Goal: Entertainment & Leisure: Consume media (video, audio)

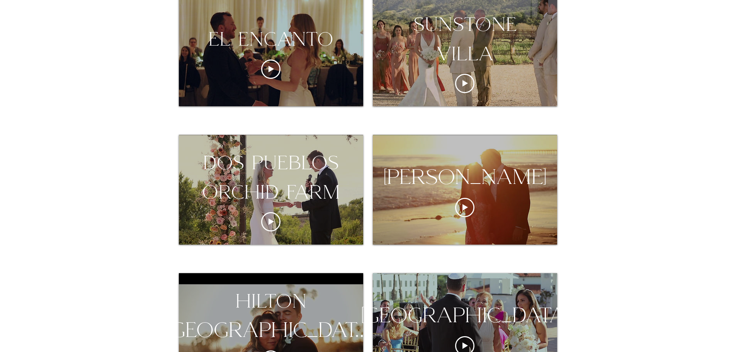
scroll to position [425, 0]
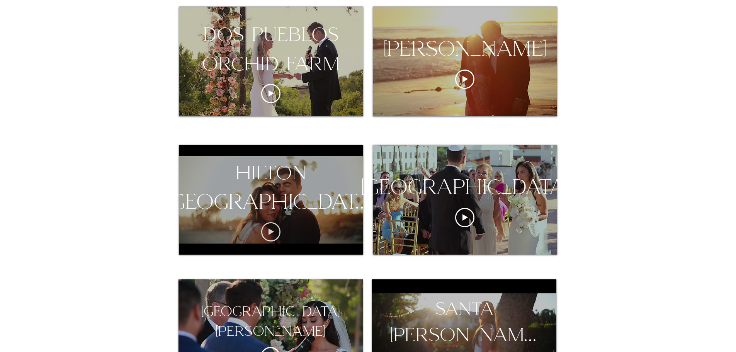
click at [267, 231] on icon "Play video" at bounding box center [270, 231] width 19 height 19
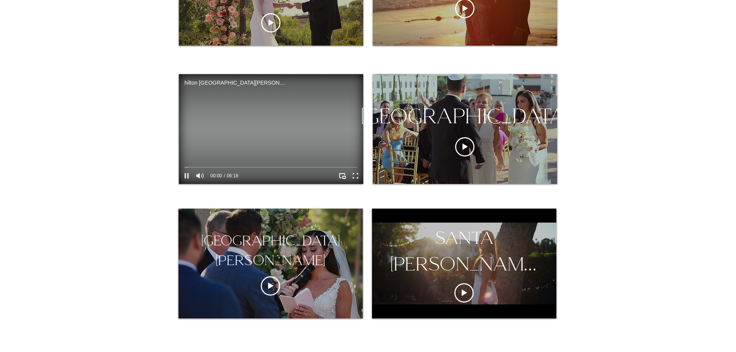
scroll to position [502, 0]
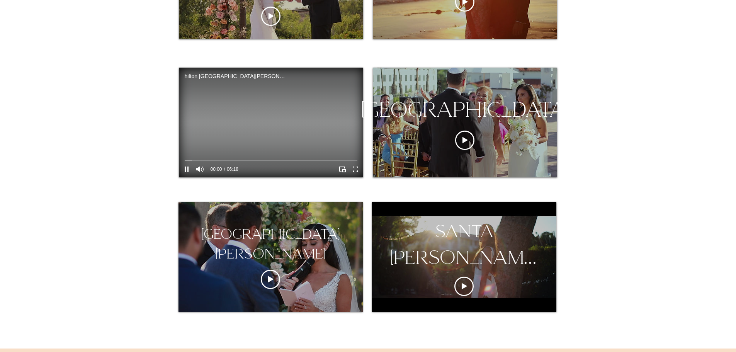
click at [355, 172] on icon "Enter full screen" at bounding box center [355, 169] width 10 height 10
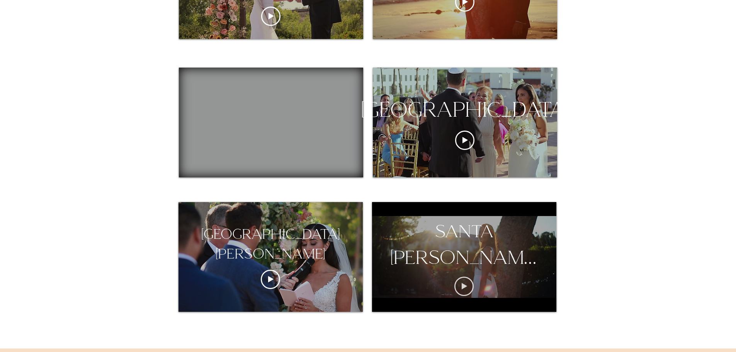
click at [462, 290] on icon "Play video" at bounding box center [463, 286] width 19 height 19
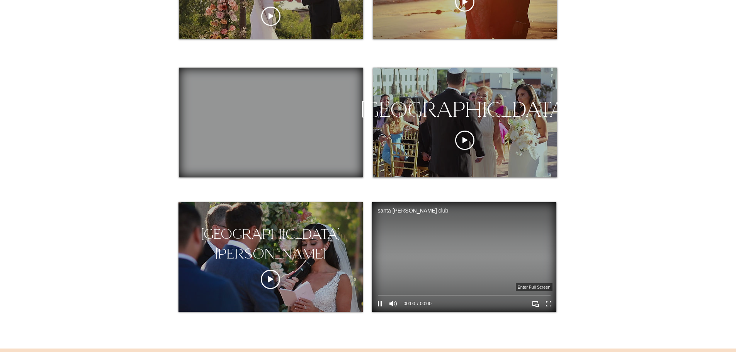
drag, startPoint x: 551, startPoint y: 303, endPoint x: 551, endPoint y: 350, distance: 47.1
click at [551, 304] on icon "Enter full screen" at bounding box center [549, 304] width 10 height 10
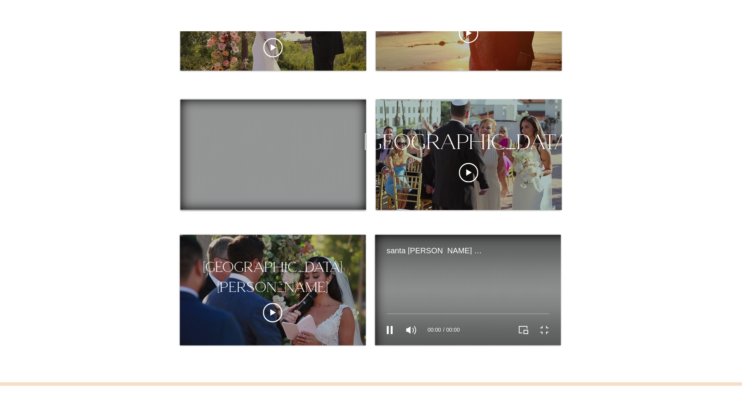
scroll to position [0, 0]
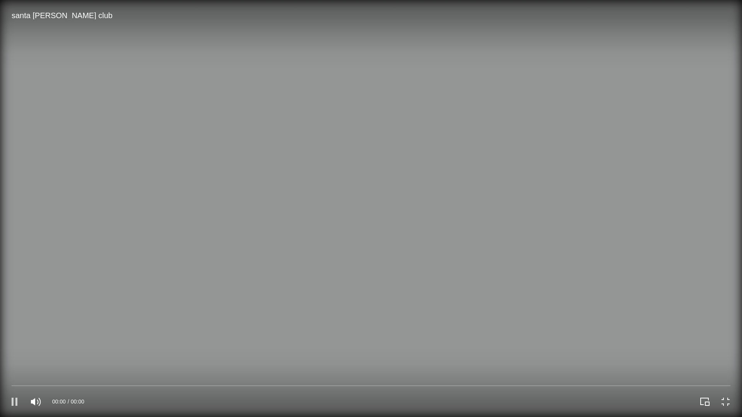
click at [15, 352] on icon "Pause" at bounding box center [15, 402] width 14 height 14
click at [14, 352] on icon "Pause" at bounding box center [15, 402] width 14 height 14
click at [723, 352] on icon "Exit full screen" at bounding box center [725, 401] width 11 height 11
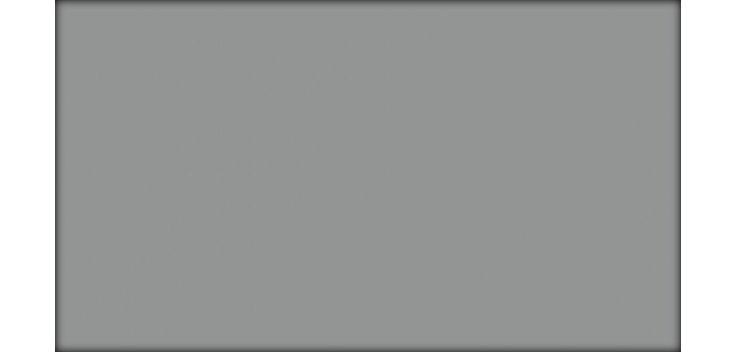
scroll to position [502, 0]
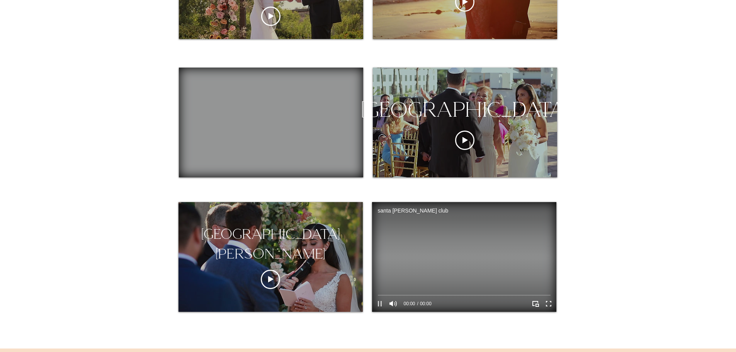
click at [380, 304] on icon "Pause" at bounding box center [380, 304] width 10 height 10
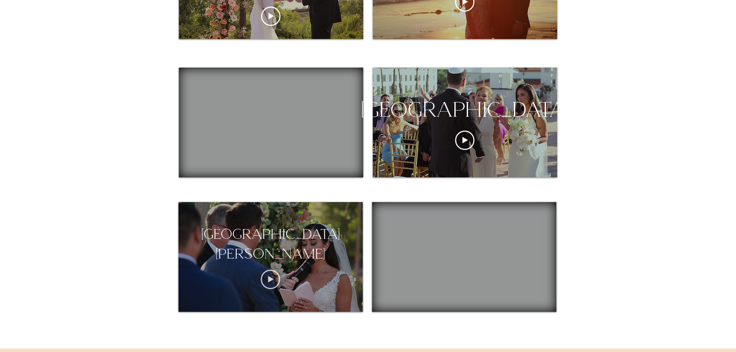
click at [271, 275] on icon "Play video" at bounding box center [270, 279] width 19 height 19
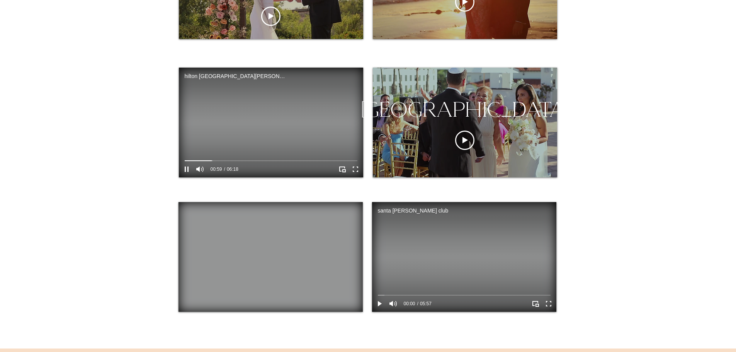
drag, startPoint x: 186, startPoint y: 169, endPoint x: 193, endPoint y: 173, distance: 8.0
click at [186, 169] on icon "Pause" at bounding box center [187, 169] width 10 height 10
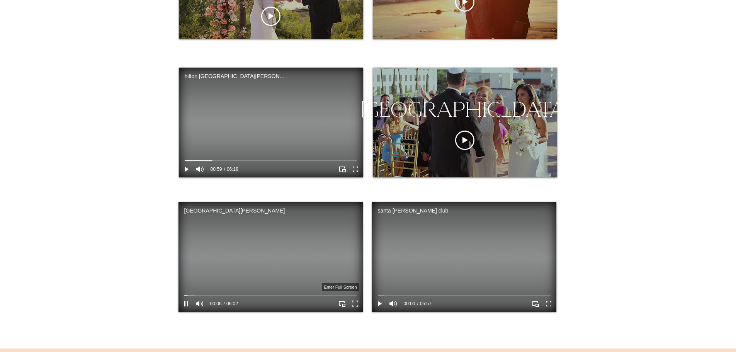
click at [357, 305] on icon "Enter full screen" at bounding box center [355, 304] width 12 height 12
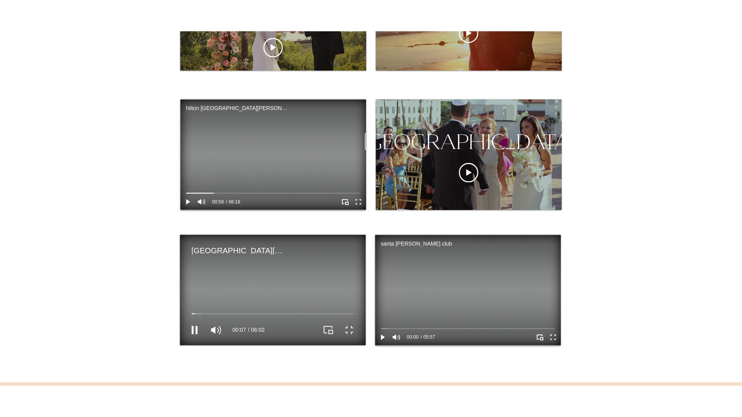
scroll to position [0, 0]
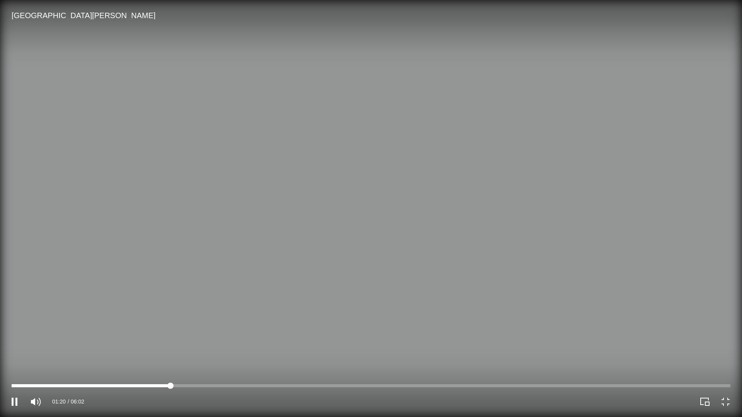
click at [157, 352] on div at bounding box center [371, 386] width 719 height 3
click at [156, 352] on div at bounding box center [157, 386] width 6 height 6
click at [151, 352] on video at bounding box center [371, 208] width 742 height 417
click at [174, 352] on div at bounding box center [371, 386] width 719 height 3
click at [199, 352] on div at bounding box center [371, 386] width 719 height 3
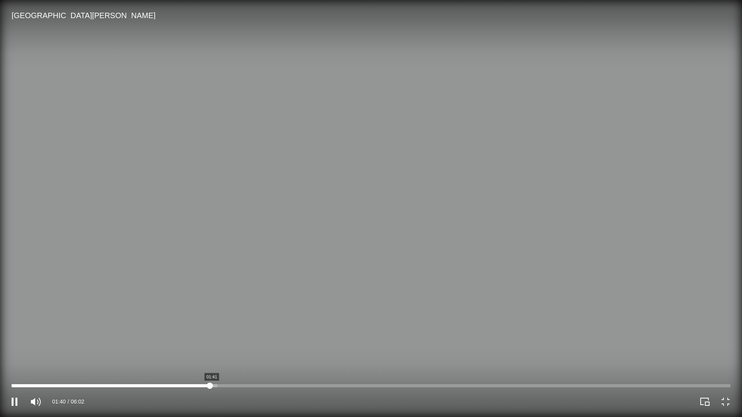
click at [214, 352] on div at bounding box center [371, 386] width 719 height 3
click at [248, 352] on div at bounding box center [371, 386] width 719 height 3
click at [302, 352] on div "02:00 06:02" at bounding box center [185, 401] width 371 height 31
click at [309, 352] on div at bounding box center [371, 386] width 719 height 3
click at [349, 352] on div "02:31 06:02" at bounding box center [185, 401] width 371 height 31
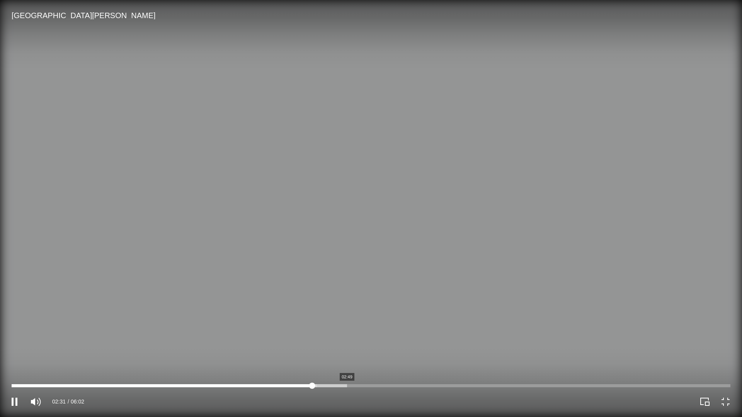
click at [347, 352] on div at bounding box center [371, 386] width 719 height 3
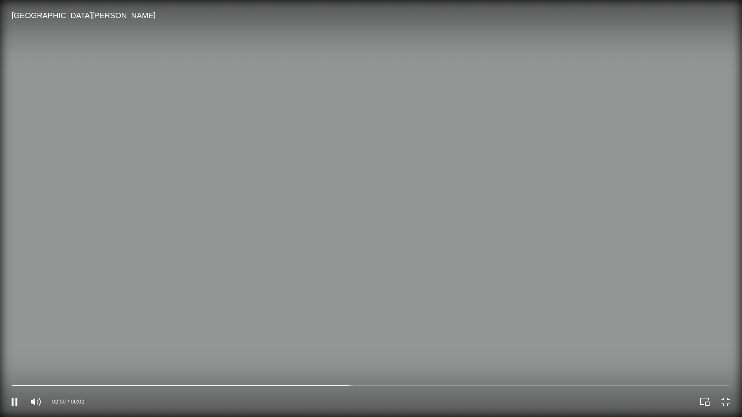
click at [374, 352] on div at bounding box center [556, 401] width 371 height 31
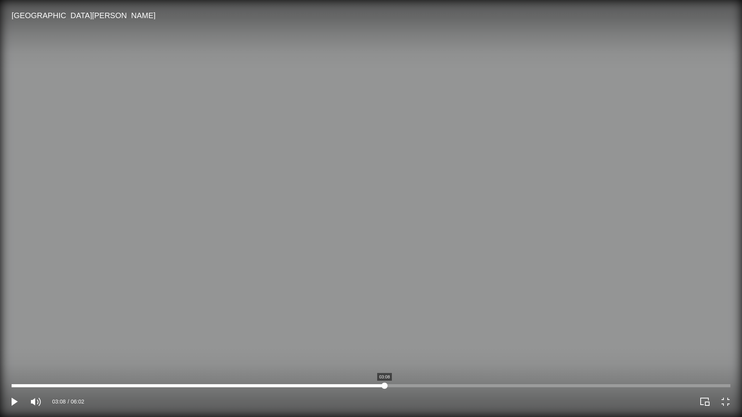
click at [385, 352] on div at bounding box center [371, 386] width 719 height 6
click at [400, 352] on div at bounding box center [371, 386] width 719 height 3
click at [432, 352] on div at bounding box center [371, 386] width 719 height 3
click at [444, 352] on div at bounding box center [371, 386] width 719 height 3
click at [458, 352] on div at bounding box center [371, 386] width 719 height 3
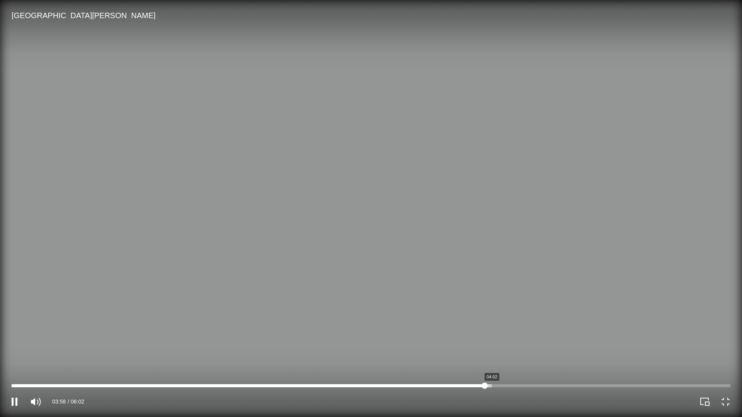
click at [492, 352] on div at bounding box center [371, 386] width 719 height 3
click at [516, 352] on div at bounding box center [371, 386] width 719 height 3
click at [552, 352] on div at bounding box center [371, 386] width 719 height 3
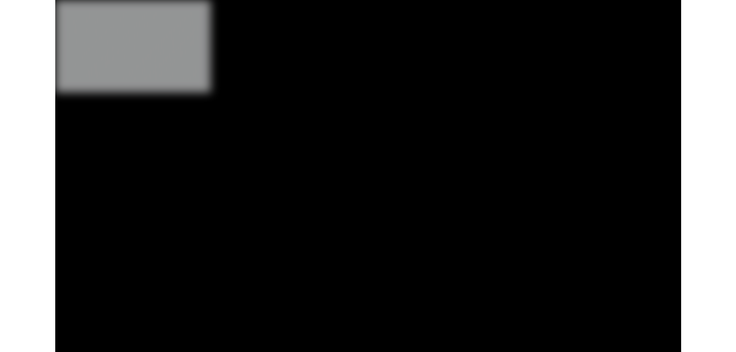
scroll to position [502, 0]
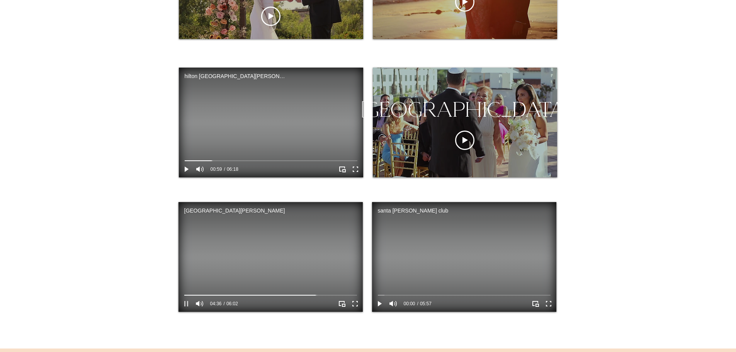
click at [187, 303] on icon "Pause" at bounding box center [186, 303] width 4 height 5
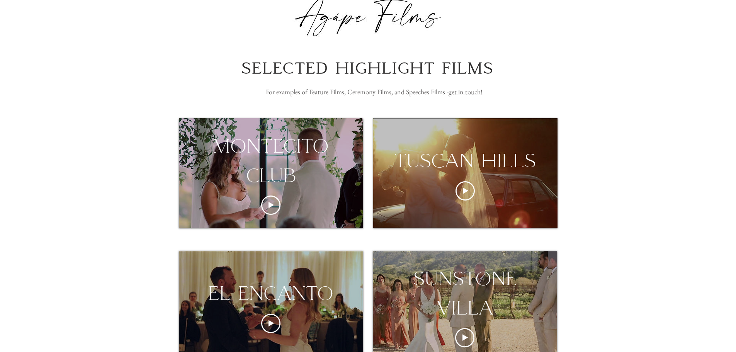
scroll to position [0, 0]
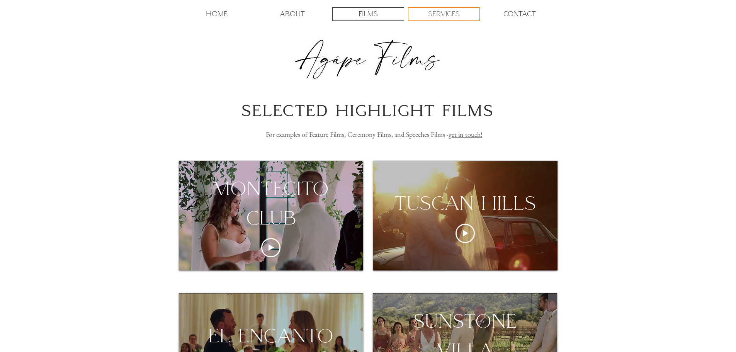
click at [443, 18] on p "SERVICES" at bounding box center [444, 14] width 32 height 13
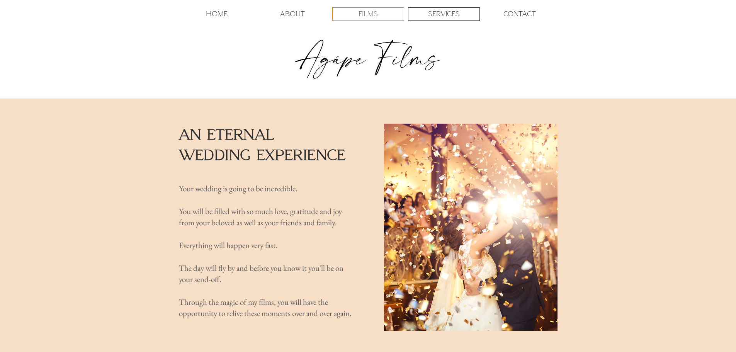
click at [364, 16] on p "FILMS" at bounding box center [368, 14] width 19 height 13
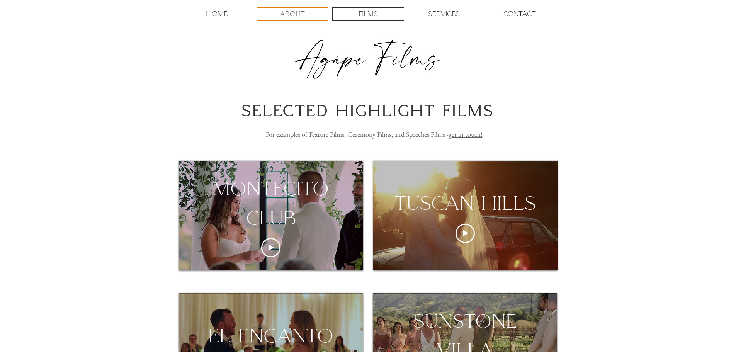
click at [297, 12] on p "ABOUT" at bounding box center [292, 14] width 25 height 13
